Goal: Find specific page/section: Find specific page/section

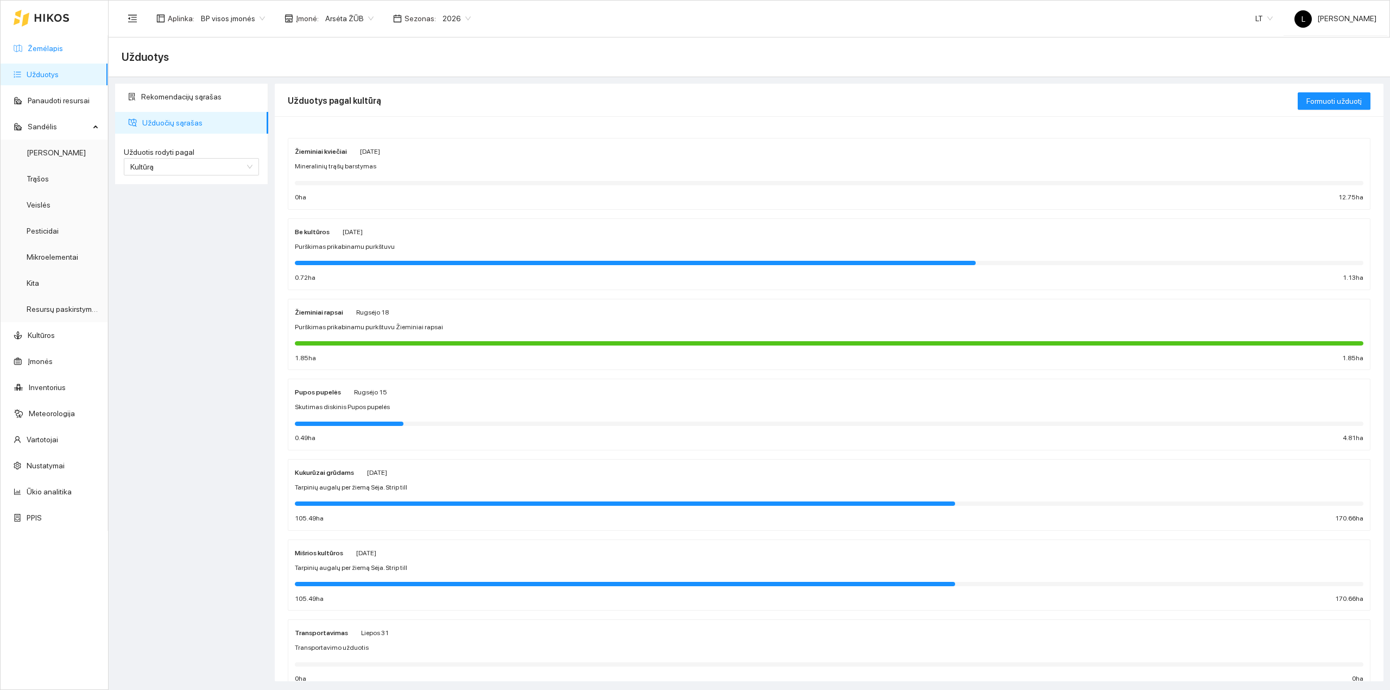
click at [28, 44] on link "Žemėlapis" at bounding box center [45, 48] width 35 height 9
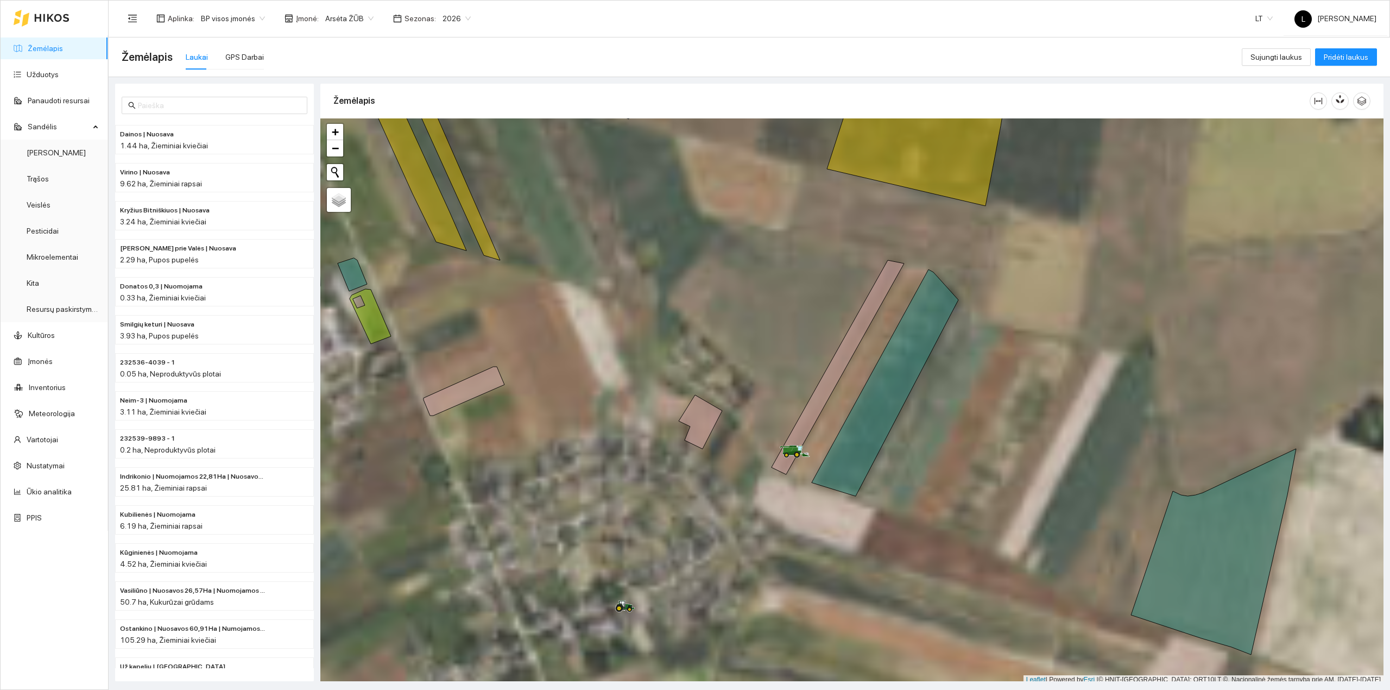
click at [358, 21] on span "Arsėta ŽŪB" at bounding box center [349, 18] width 48 height 16
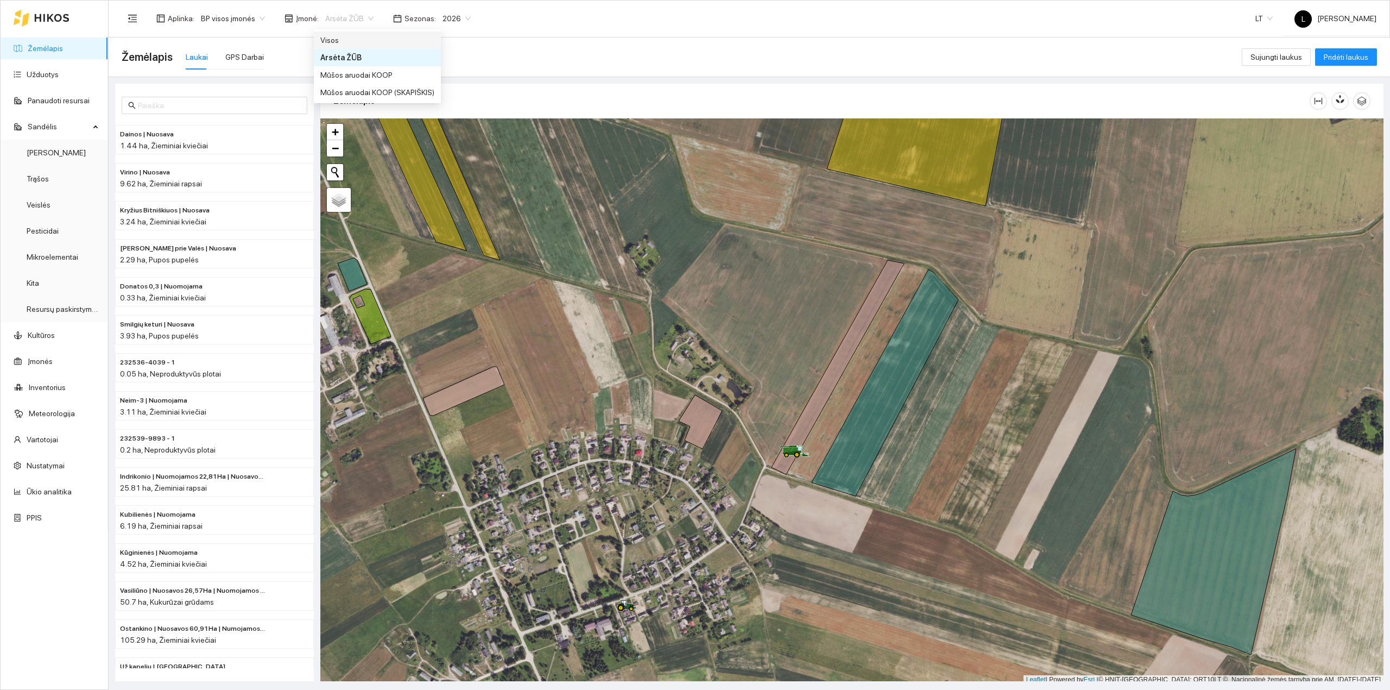
click at [443, 18] on span "2026" at bounding box center [457, 18] width 28 height 16
click at [443, 123] on div "2025" at bounding box center [448, 127] width 29 height 12
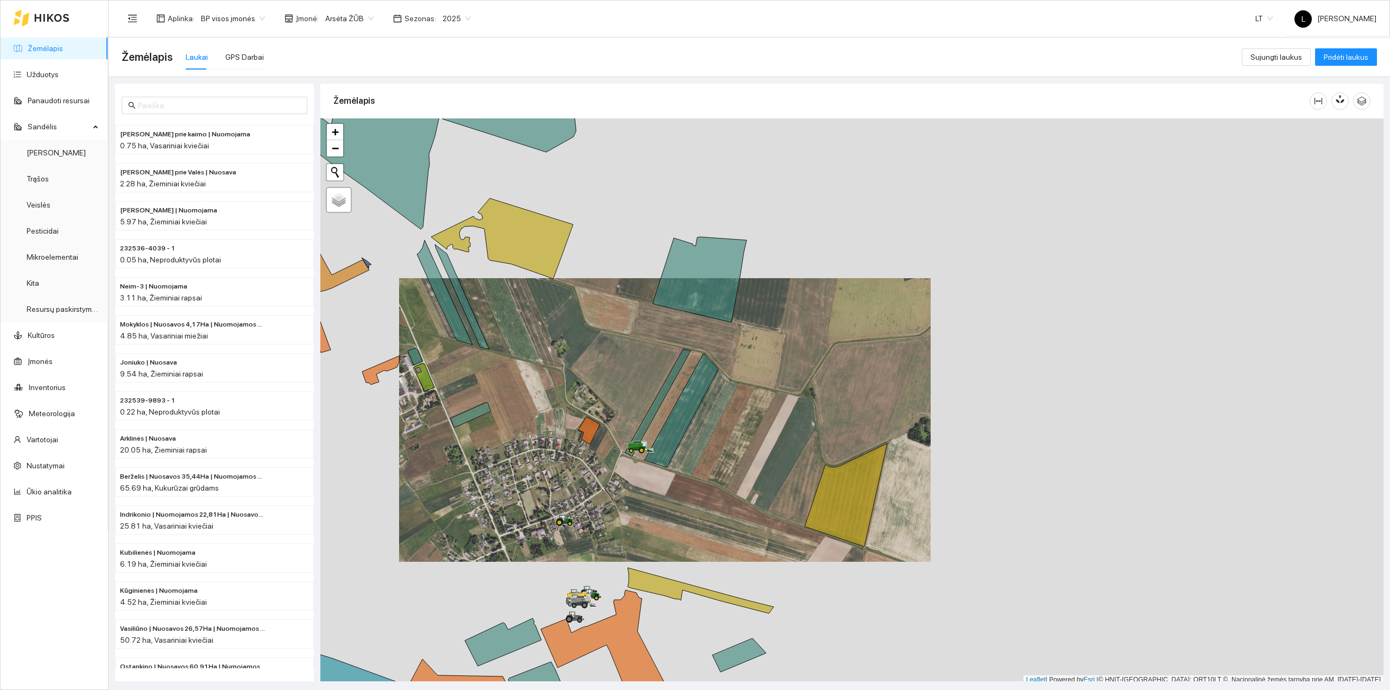
scroll to position [3, 0]
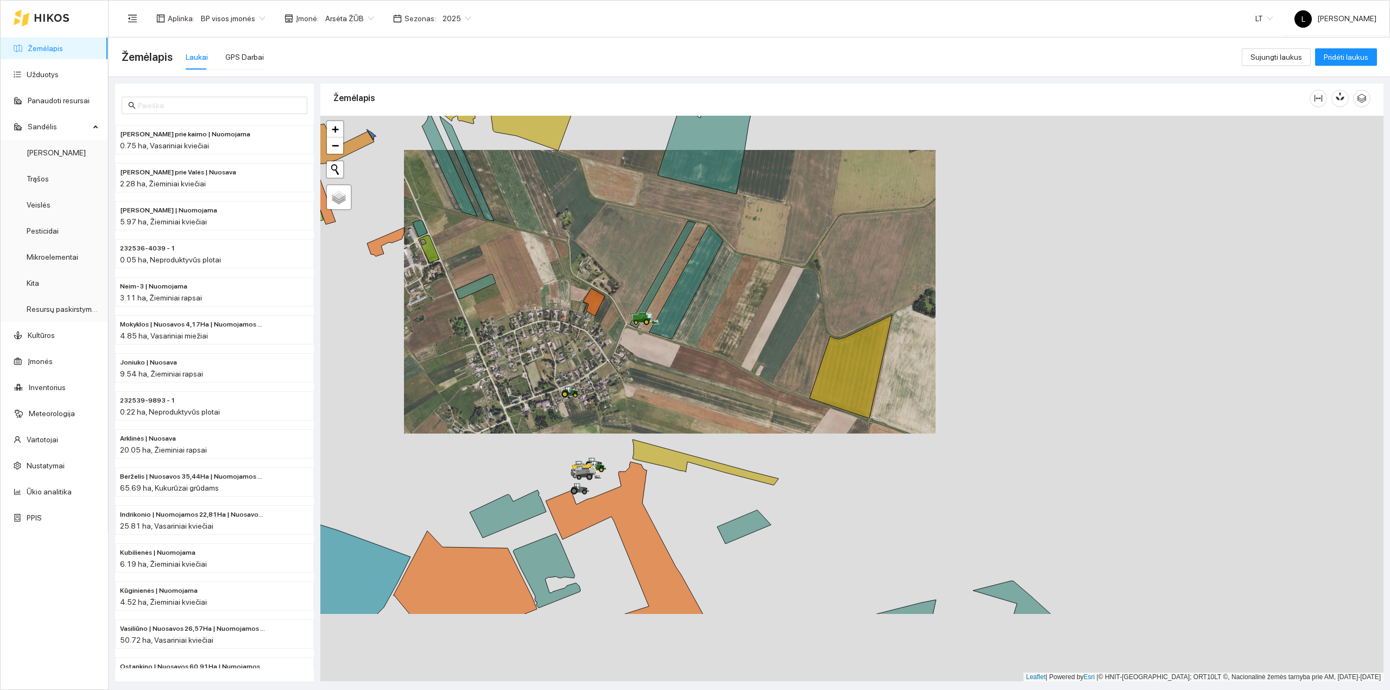
drag, startPoint x: 552, startPoint y: 390, endPoint x: 566, endPoint y: 391, distance: 13.6
click at [554, 383] on div at bounding box center [851, 399] width 1063 height 566
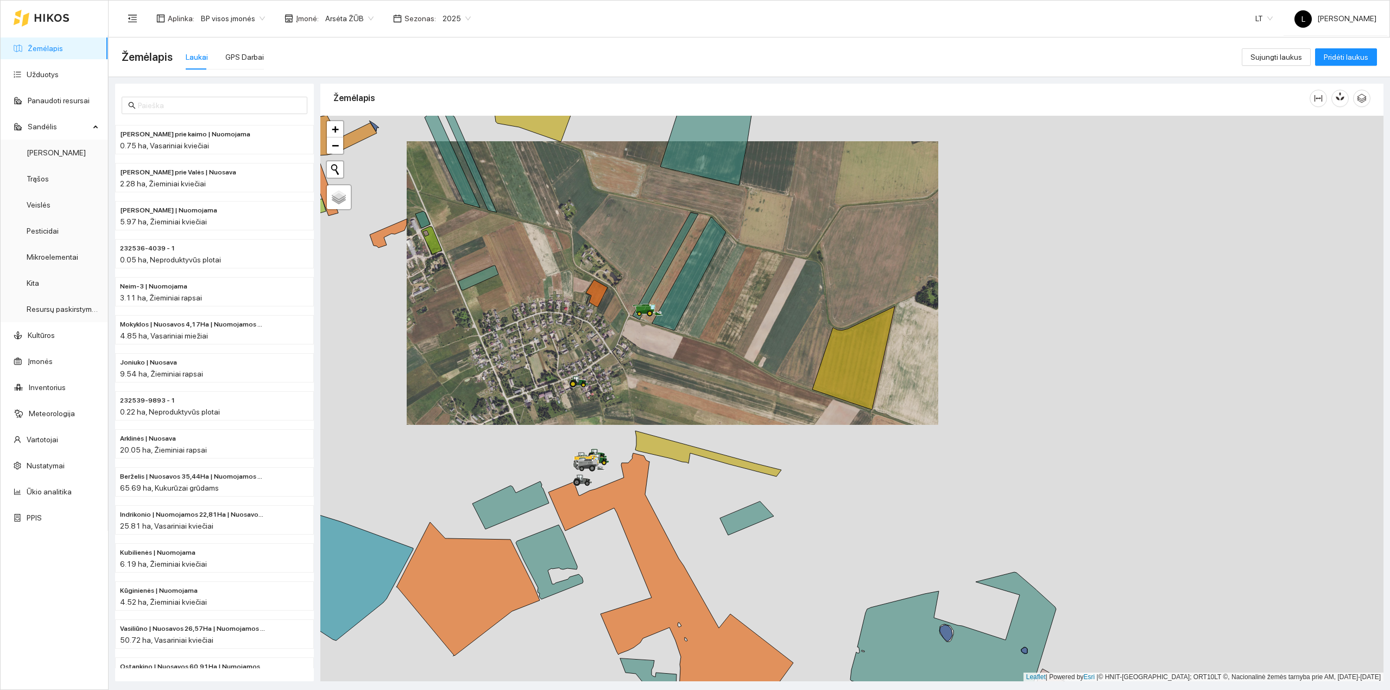
drag, startPoint x: 544, startPoint y: 283, endPoint x: 609, endPoint y: 444, distance: 173.0
click at [609, 444] on div at bounding box center [851, 399] width 1063 height 566
